Goal: Navigation & Orientation: Understand site structure

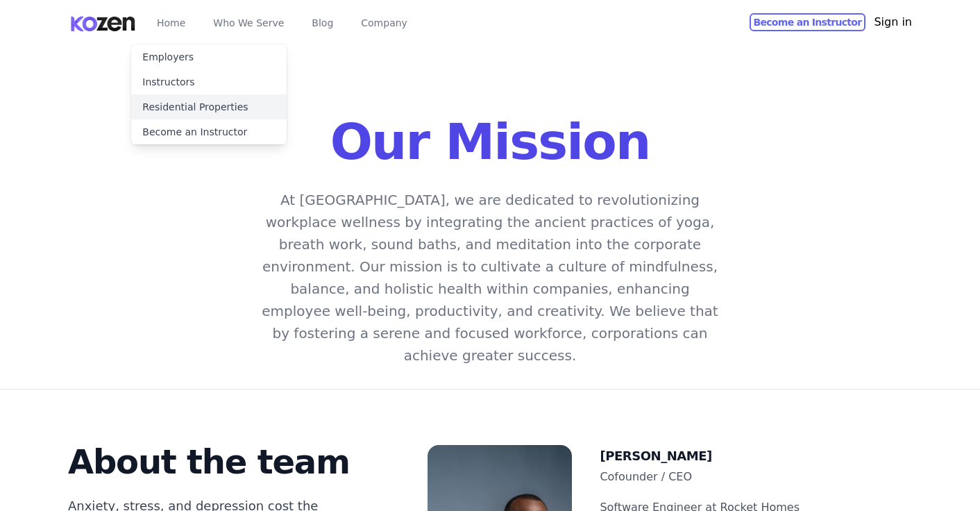
click at [243, 112] on link "Residential Properties" at bounding box center [208, 106] width 155 height 25
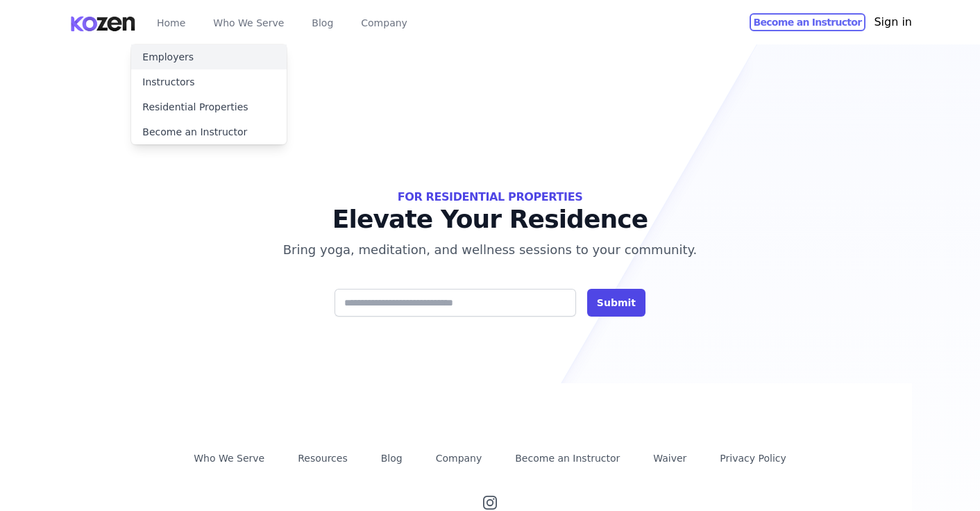
click at [228, 58] on link "Employers" at bounding box center [208, 56] width 155 height 25
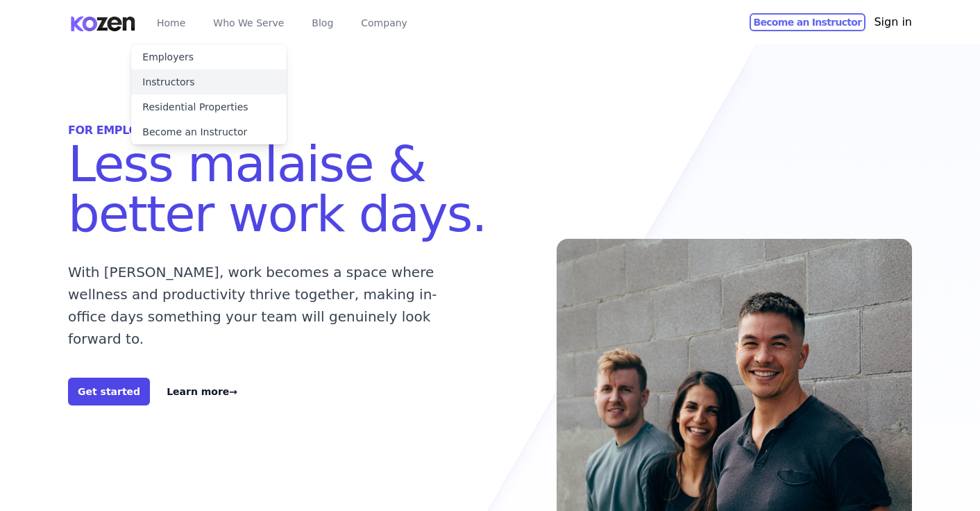
click at [225, 77] on link "Instructors" at bounding box center [208, 81] width 155 height 25
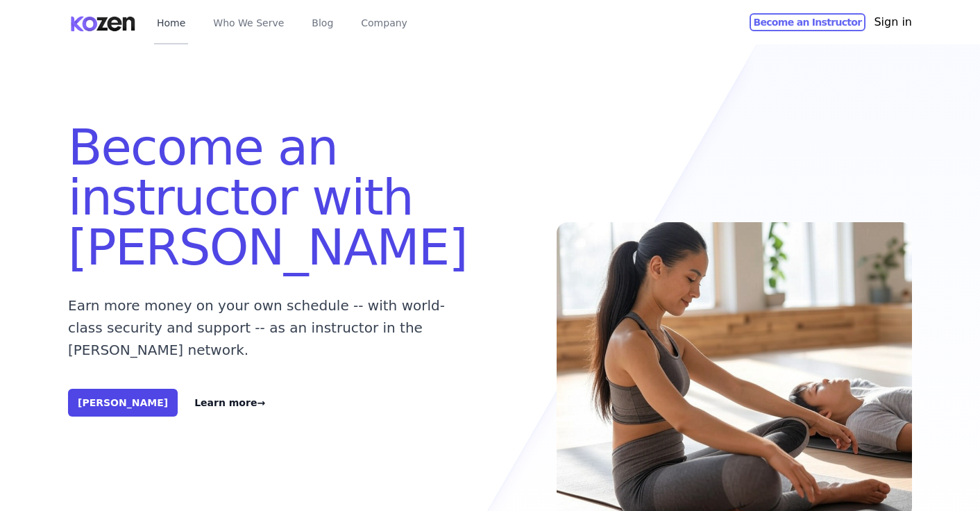
click at [167, 25] on link "Home" at bounding box center [171, 22] width 34 height 44
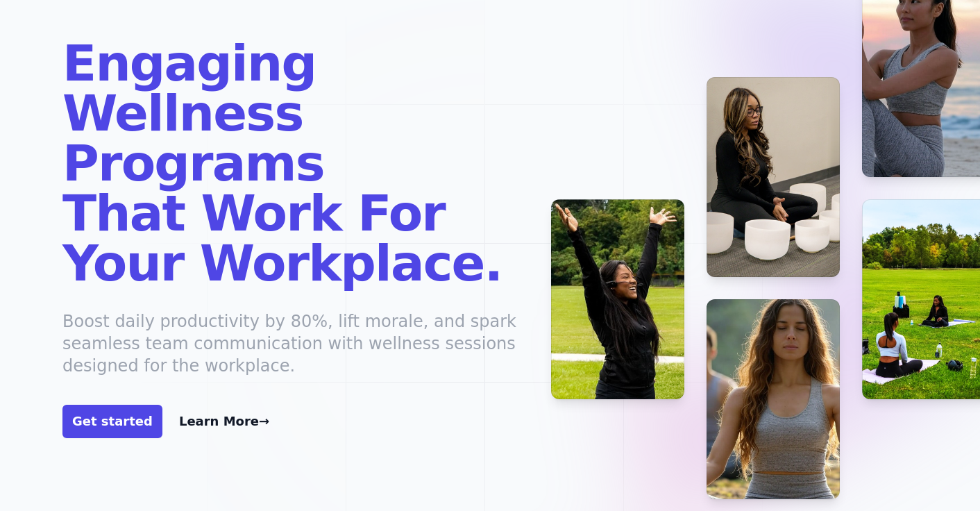
scroll to position [0, 6]
